Goal: Information Seeking & Learning: Find specific fact

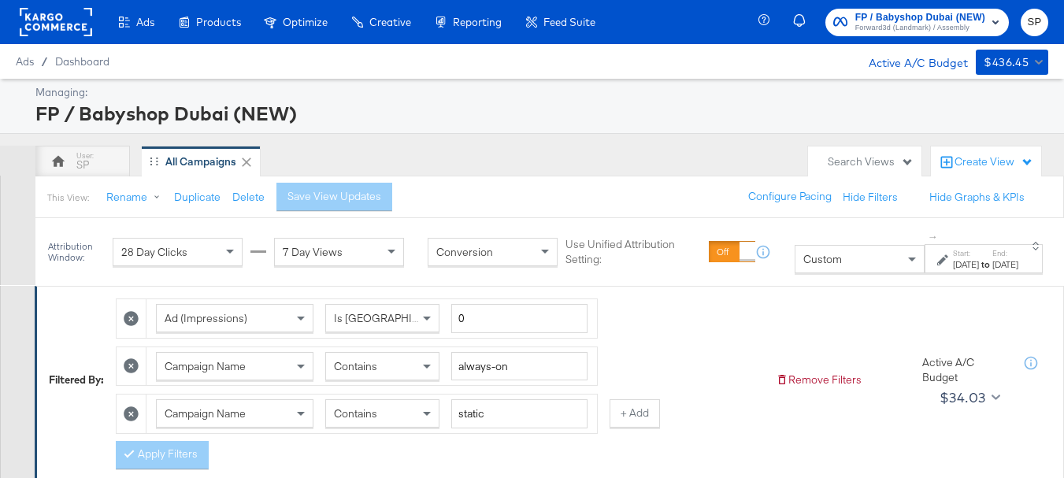
scroll to position [158, 0]
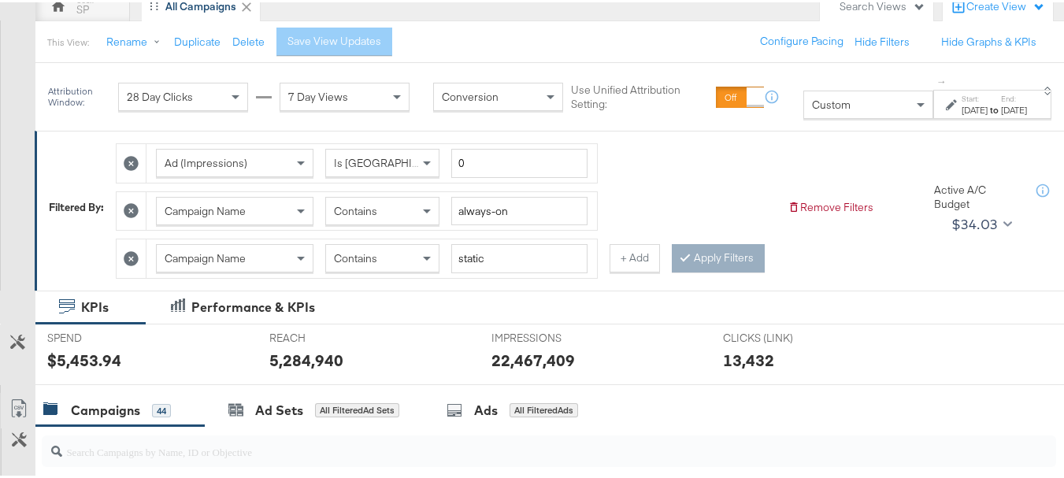
click at [137, 259] on icon at bounding box center [131, 256] width 15 height 15
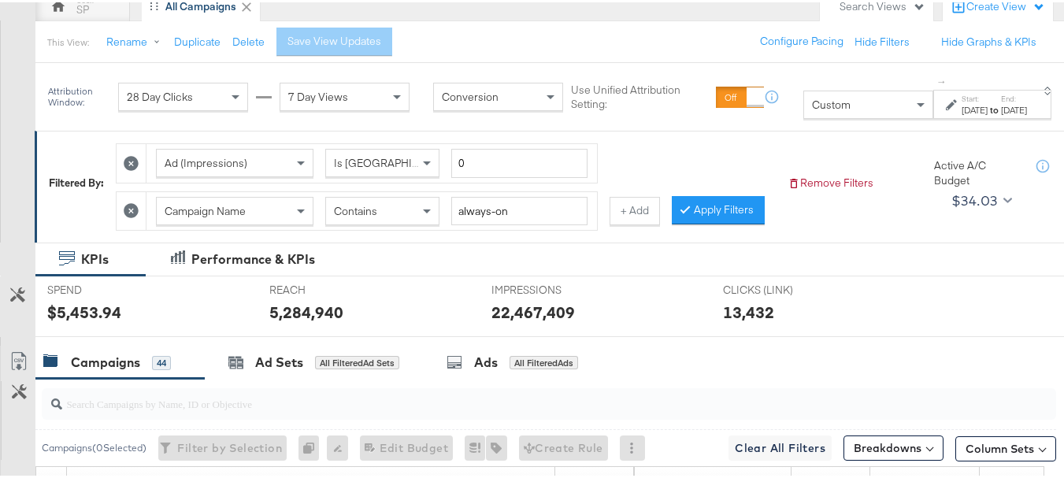
click at [132, 161] on icon at bounding box center [131, 161] width 15 height 15
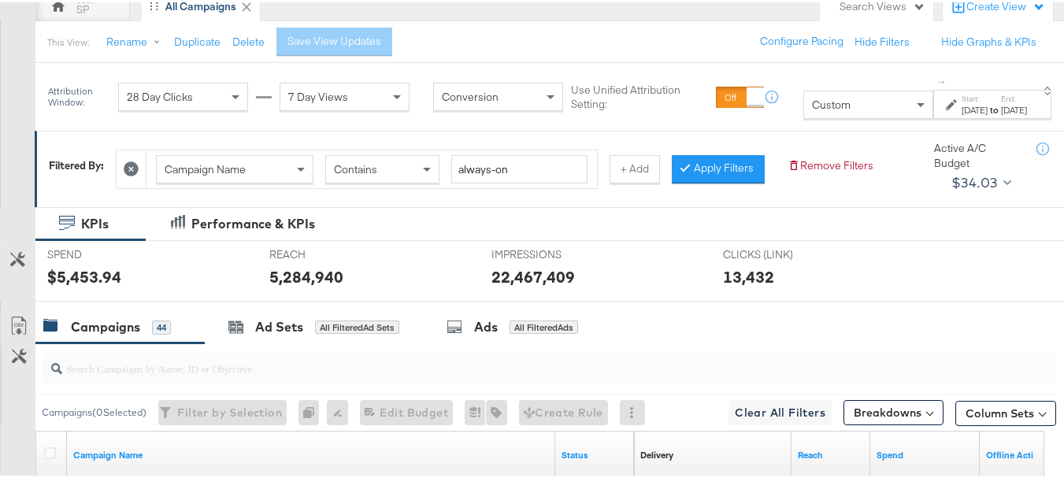
click at [672, 181] on button "Apply Filters" at bounding box center [718, 167] width 93 height 28
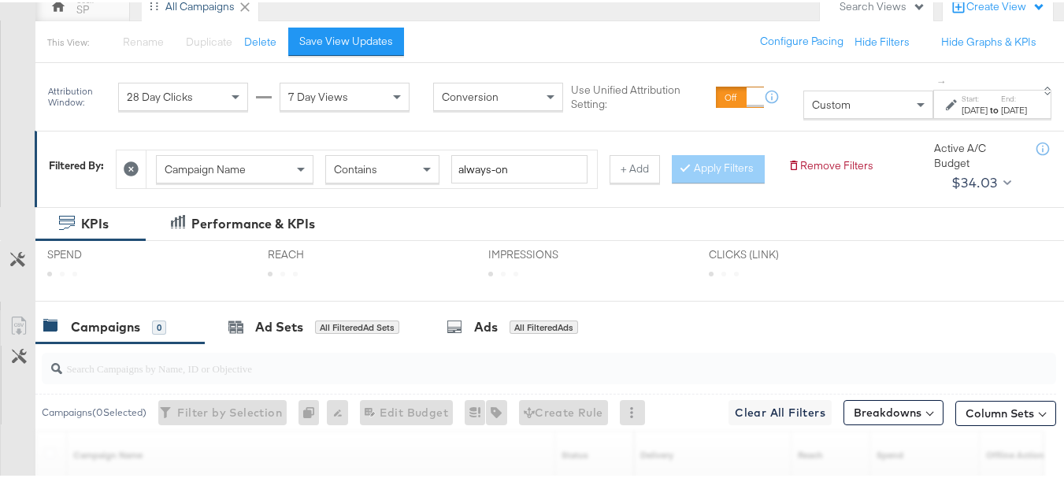
click at [962, 97] on label "Start:" at bounding box center [975, 96] width 26 height 10
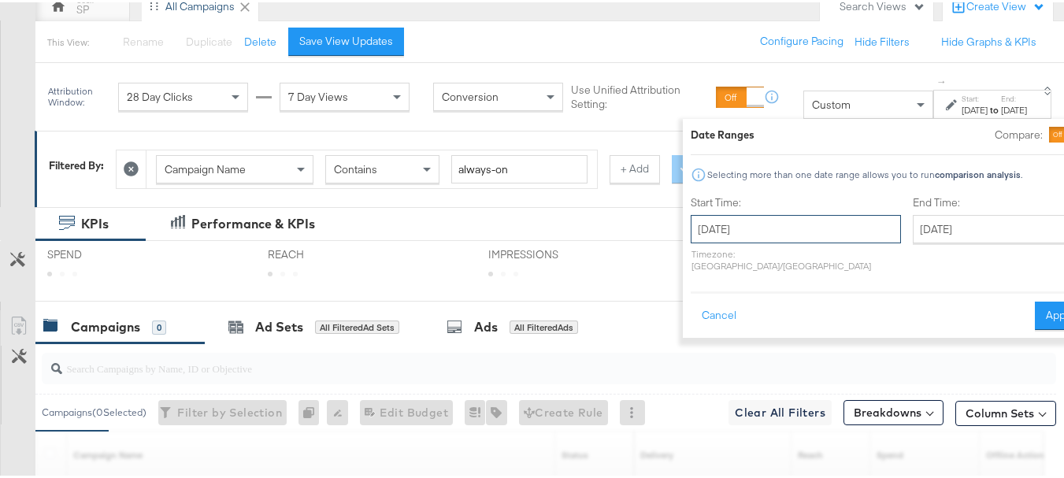
click at [717, 227] on input "[DATE]" at bounding box center [796, 227] width 210 height 28
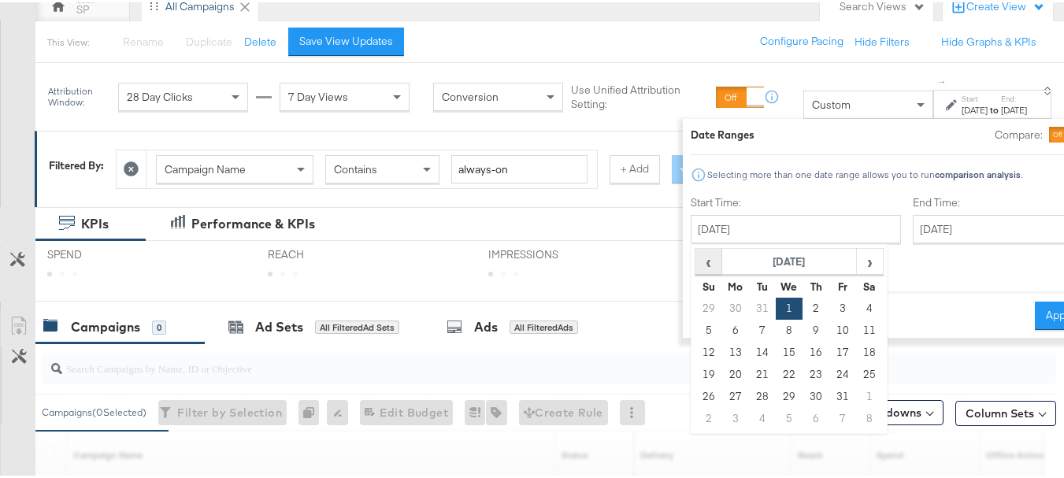
click at [696, 264] on span "‹" at bounding box center [708, 259] width 24 height 24
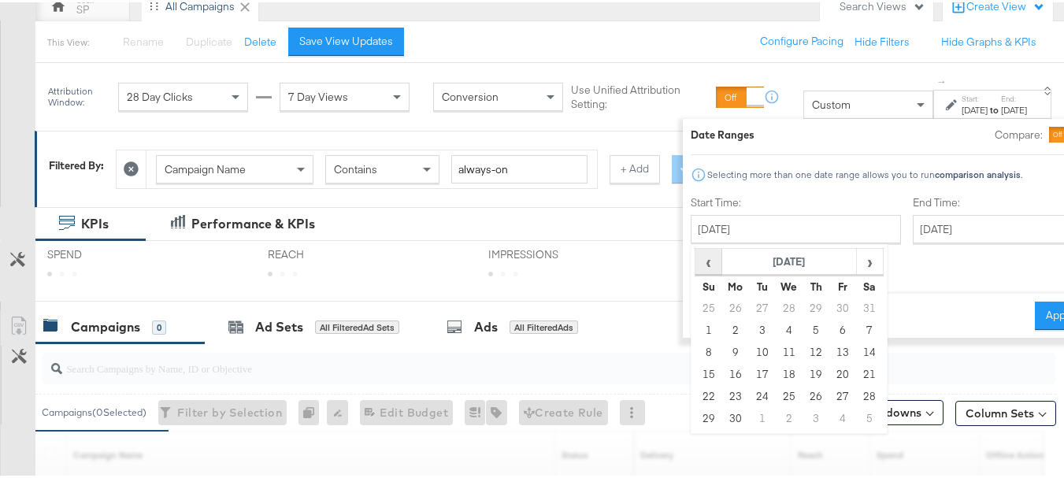
click at [696, 264] on span "‹" at bounding box center [708, 259] width 24 height 24
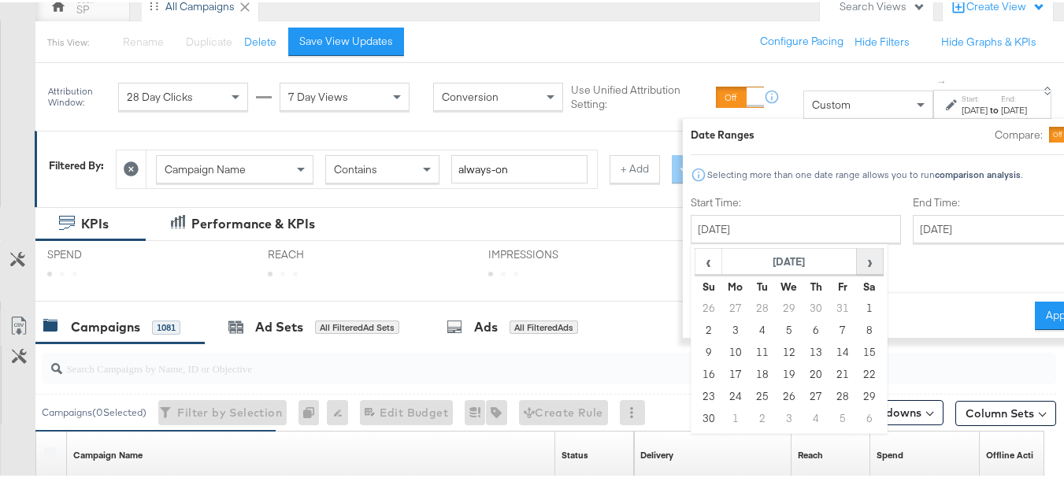
click at [858, 262] on span "›" at bounding box center [870, 259] width 24 height 24
click at [722, 309] on td "1" at bounding box center [735, 306] width 27 height 22
type input "[DATE]"
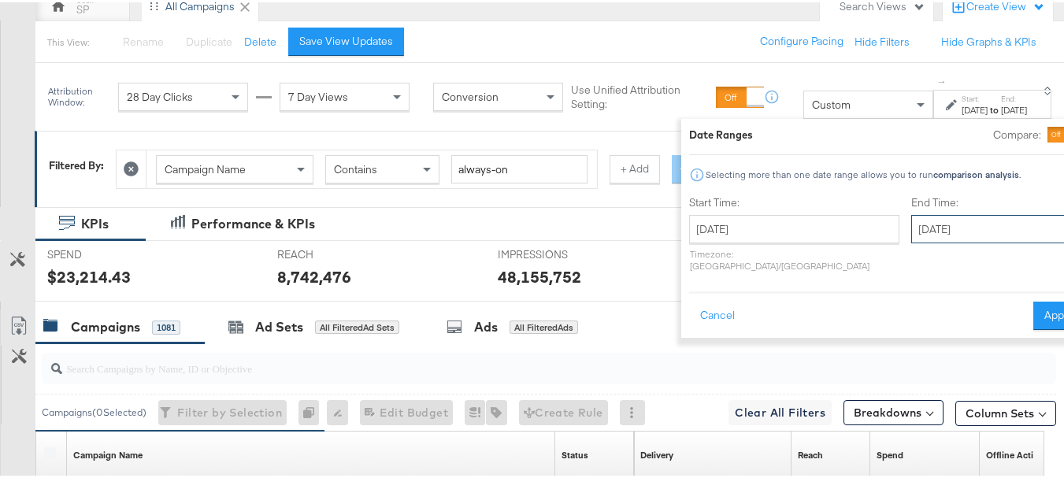
click at [911, 228] on input "[DATE]" at bounding box center [993, 227] width 165 height 28
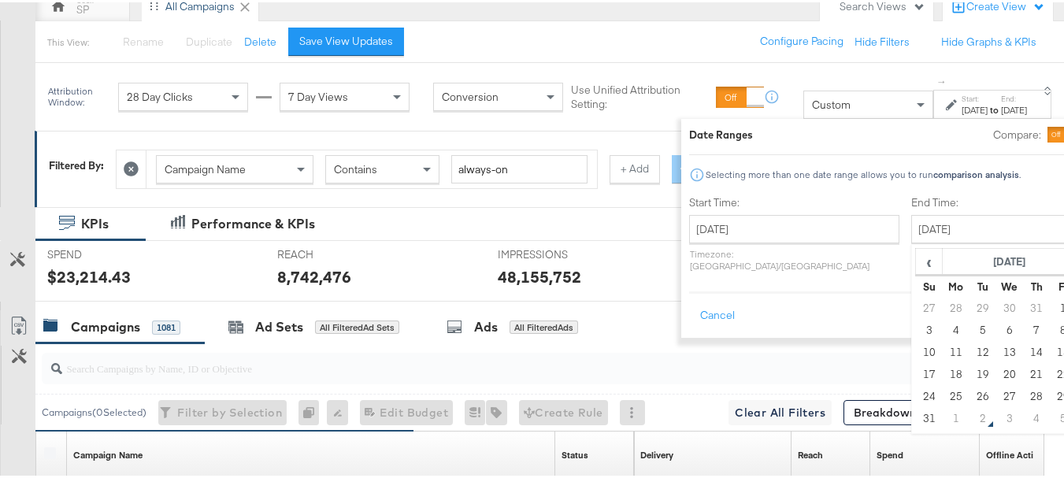
click at [943, 304] on td "1" at bounding box center [956, 306] width 27 height 22
type input "[DATE]"
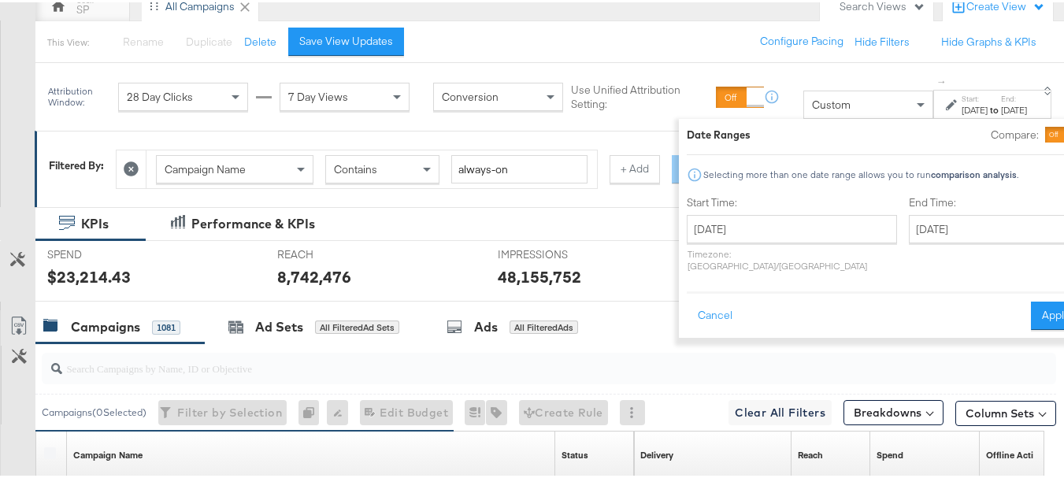
click at [1031, 299] on button "Apply" at bounding box center [1056, 313] width 50 height 28
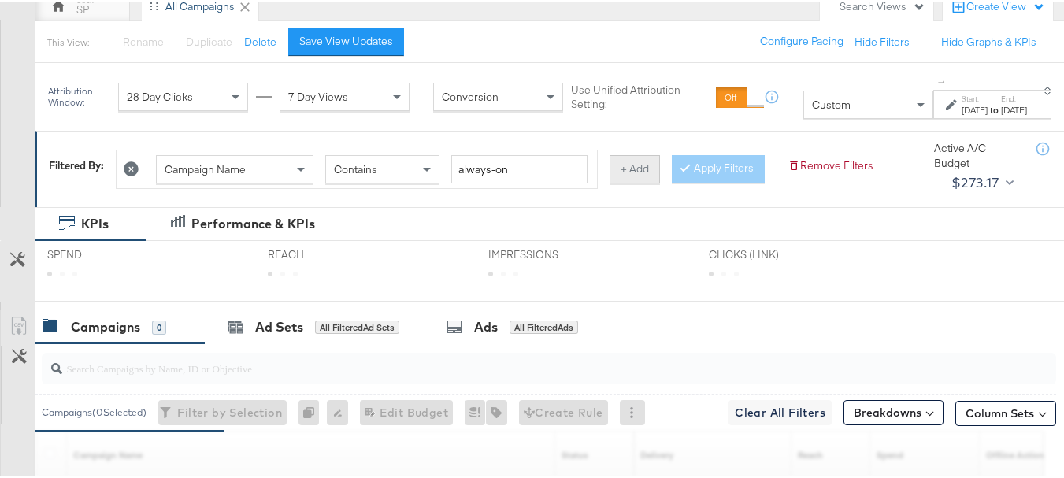
click at [634, 167] on button "+ Add" at bounding box center [635, 167] width 50 height 28
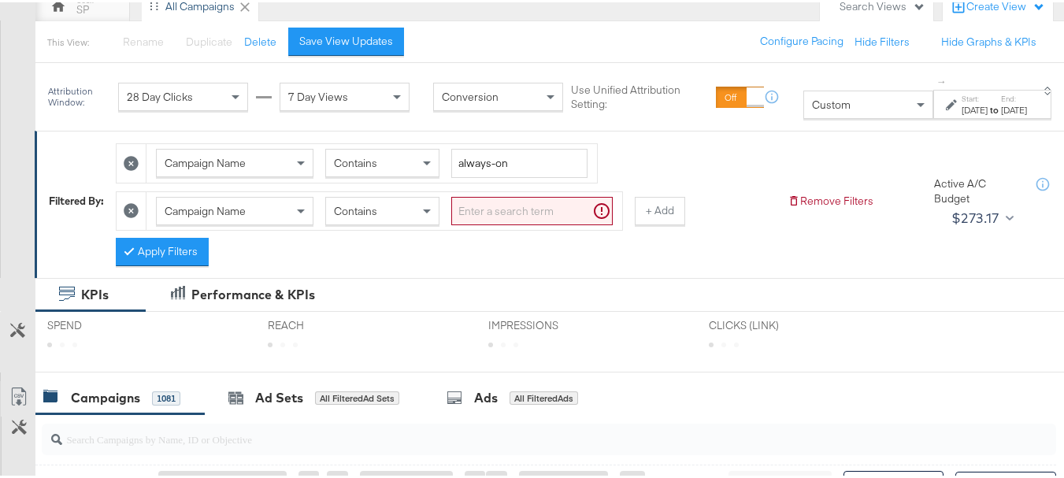
click at [507, 216] on input "search" at bounding box center [531, 209] width 161 height 29
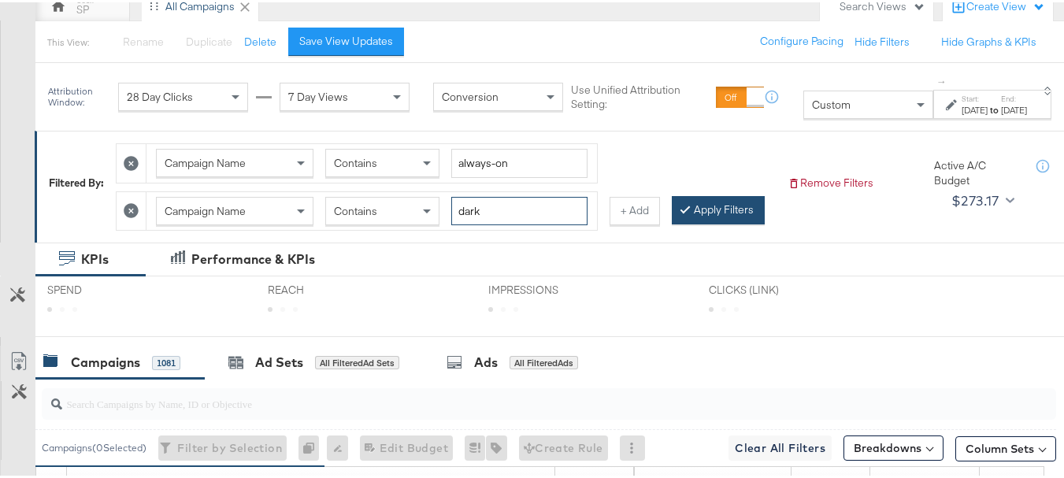
type input "dark"
click at [672, 222] on button "Apply Filters" at bounding box center [718, 208] width 93 height 28
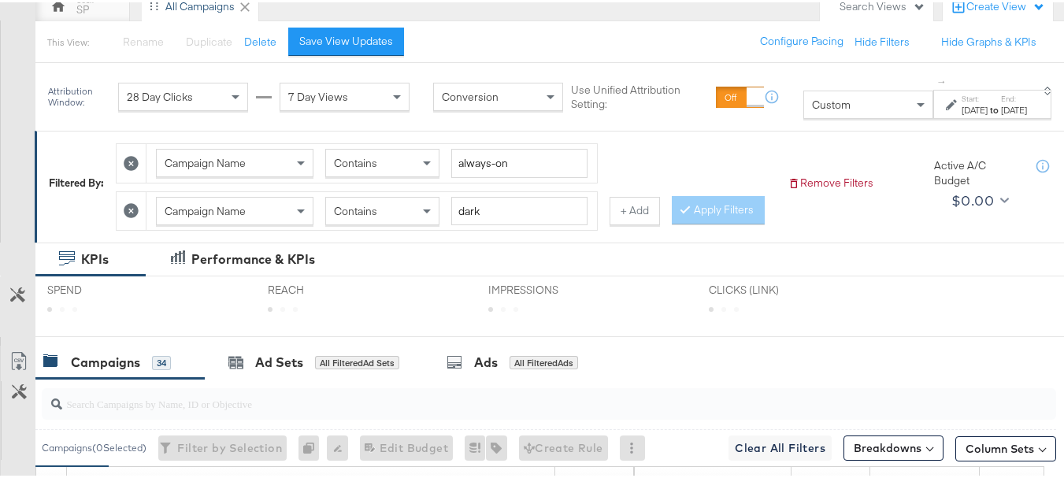
click at [646, 224] on div "Campaign Name Contains dark + Add" at bounding box center [388, 209] width 544 height 40
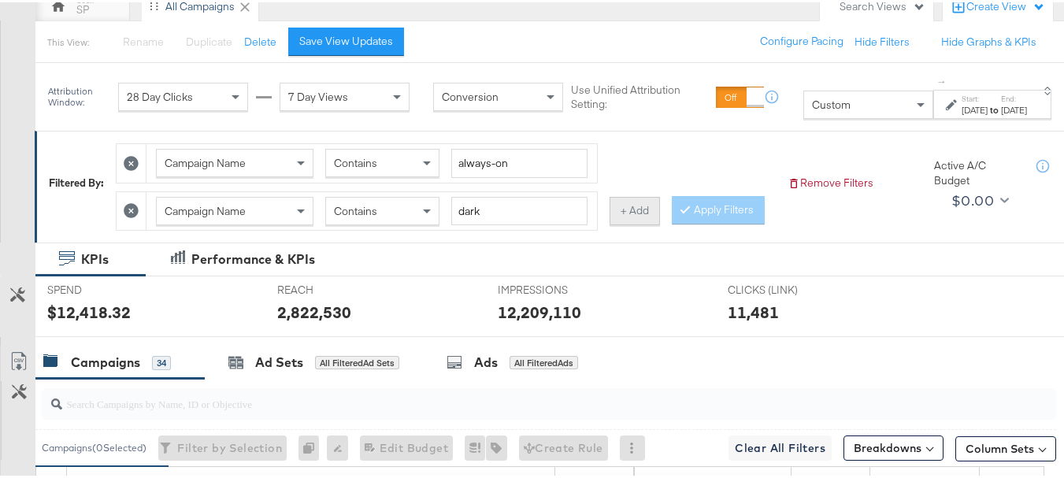
click at [643, 214] on button "+ Add" at bounding box center [635, 209] width 50 height 28
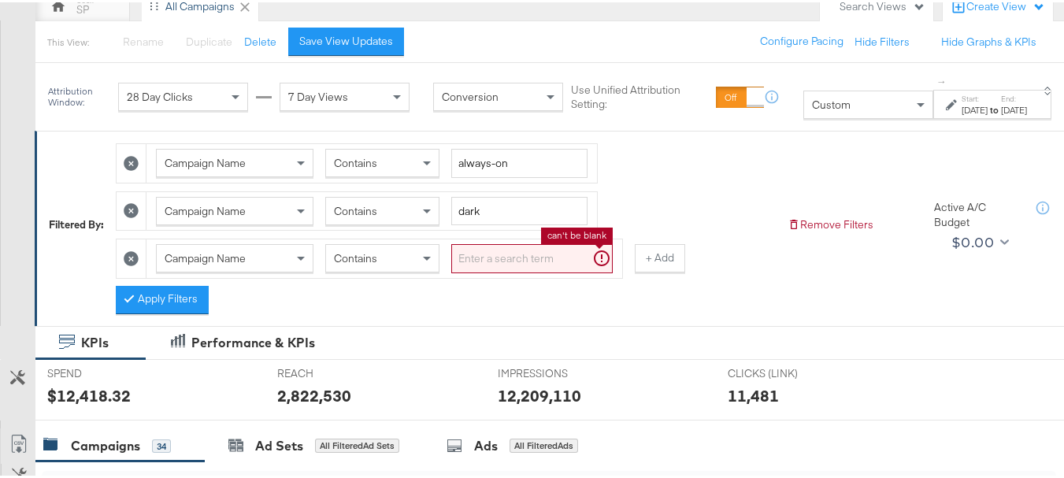
click at [521, 263] on input "search" at bounding box center [531, 256] width 161 height 29
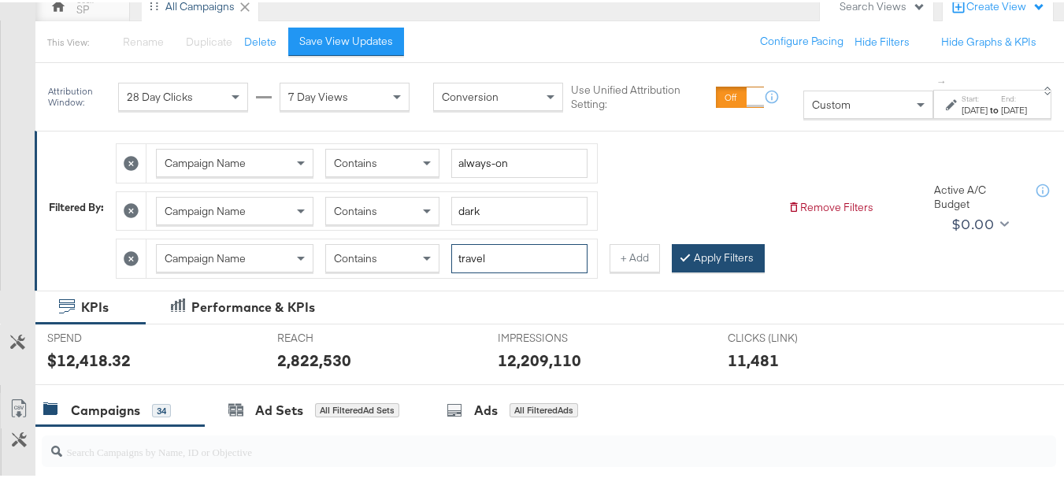
type input "travel"
click at [672, 270] on button "Apply Filters" at bounding box center [718, 256] width 93 height 28
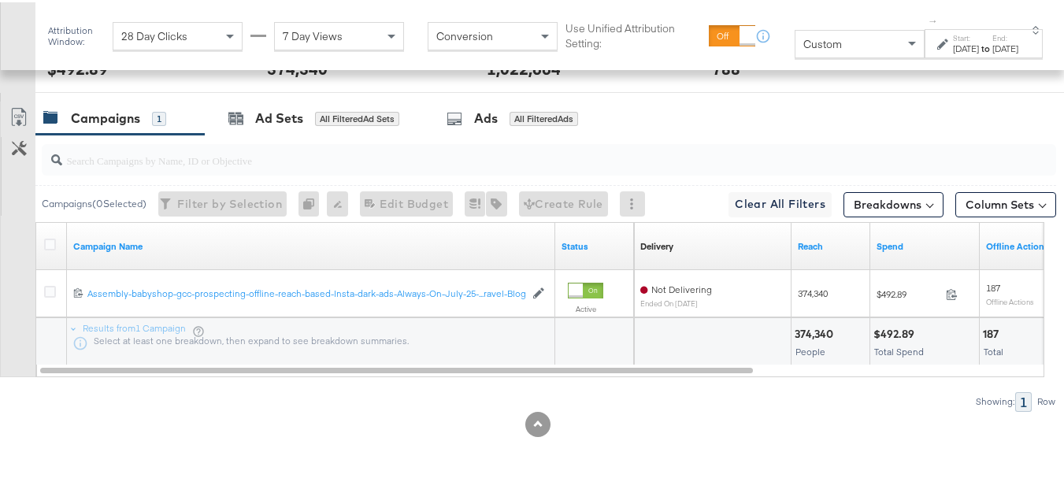
scroll to position [486, 0]
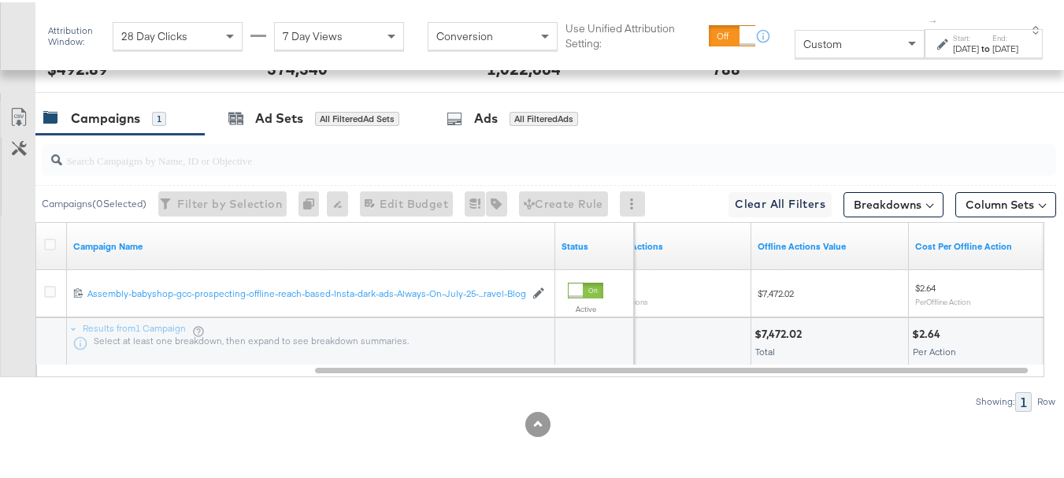
click at [783, 333] on div "$7,472.02" at bounding box center [781, 331] width 52 height 15
copy div "7,472.02"
